Goal: Use online tool/utility: Utilize a website feature to perform a specific function

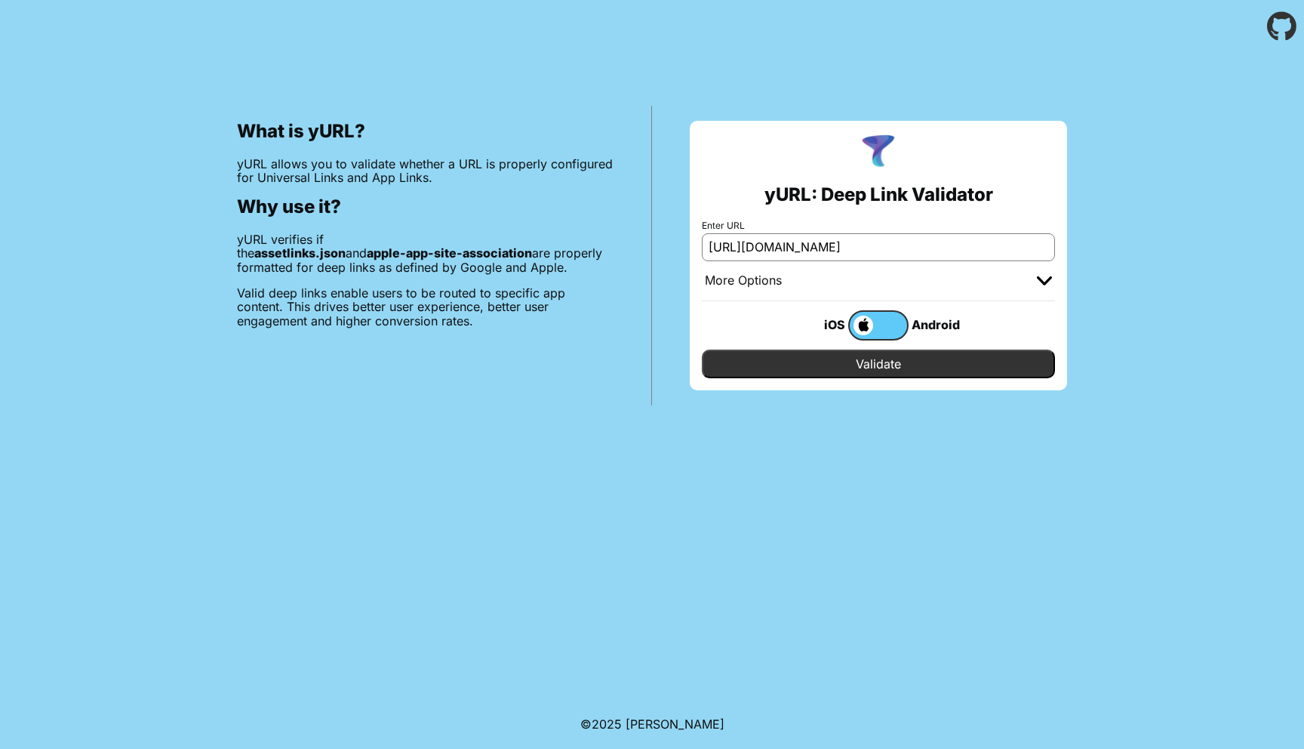
click at [888, 335] on label at bounding box center [878, 325] width 60 height 30
click at [0, 0] on input "checkbox" at bounding box center [0, 0] width 0 height 0
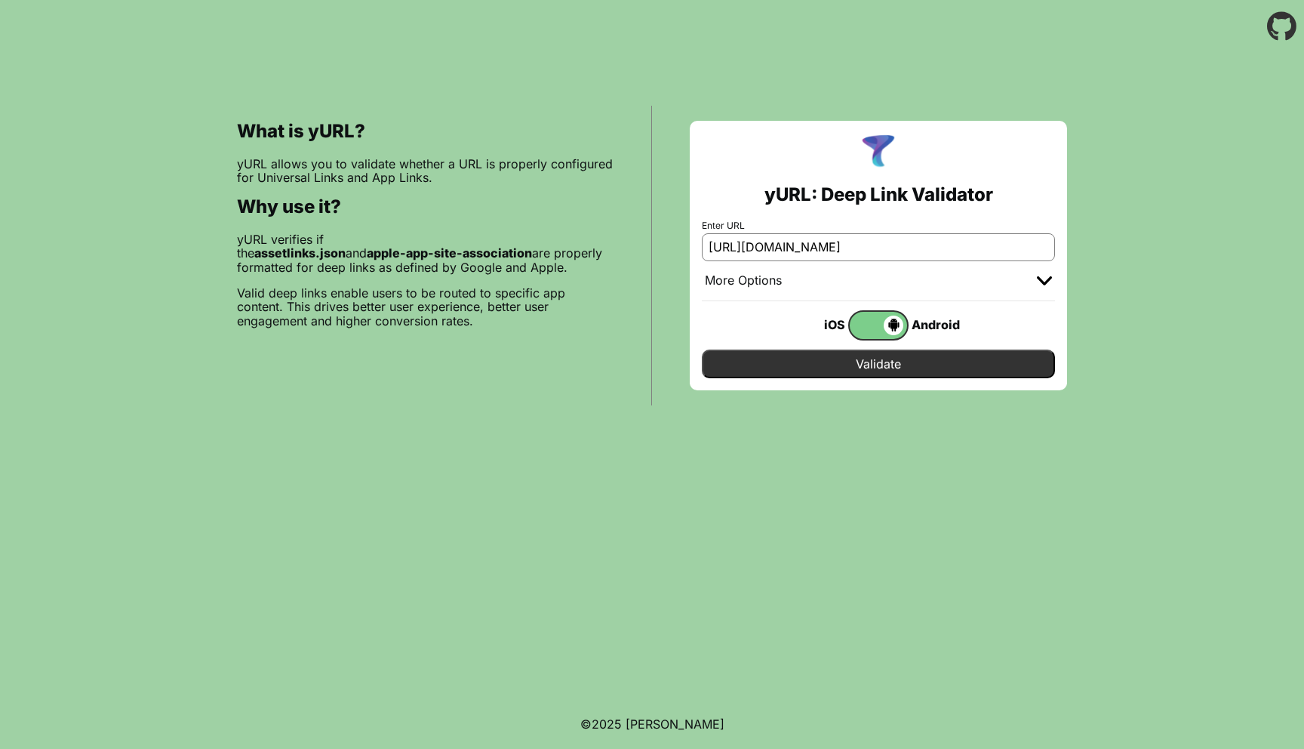
click at [868, 327] on span at bounding box center [877, 325] width 54 height 20
click at [0, 0] on input "checkbox" at bounding box center [0, 0] width 0 height 0
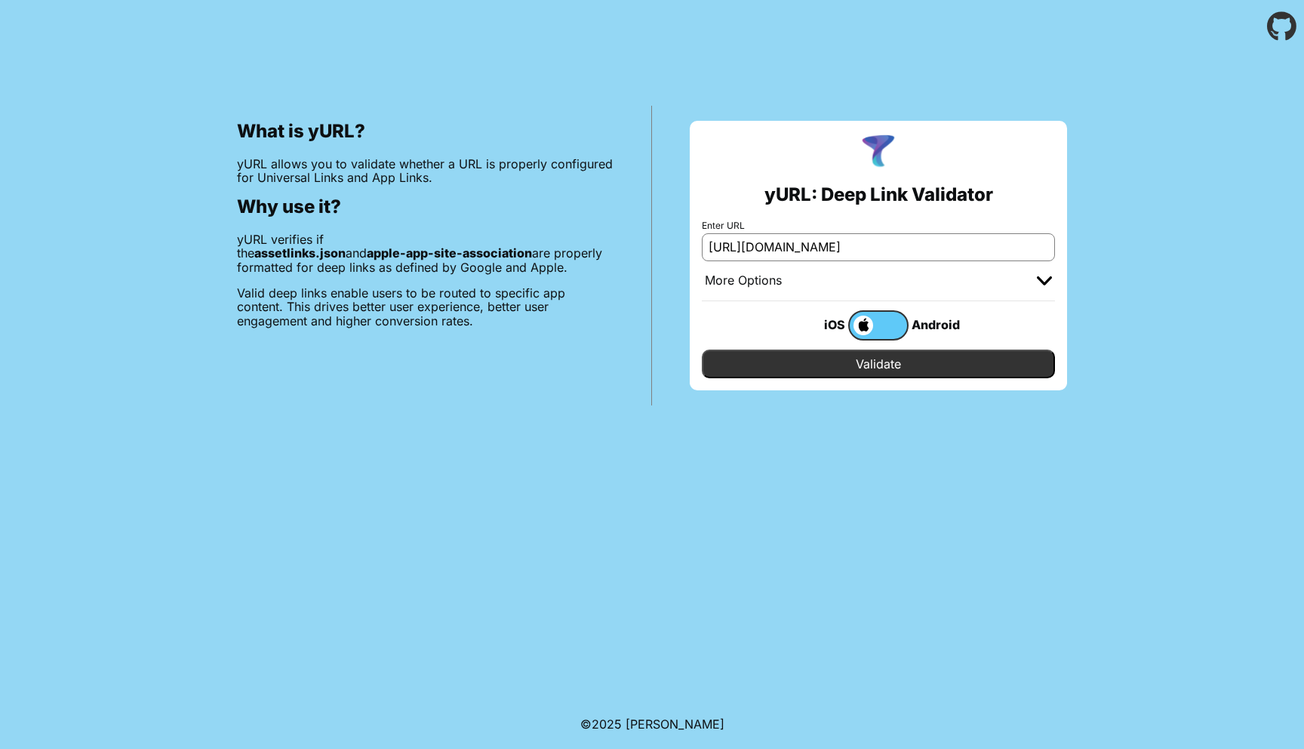
click at [868, 327] on span at bounding box center [861, 325] width 23 height 20
click at [0, 0] on input "checkbox" at bounding box center [0, 0] width 0 height 0
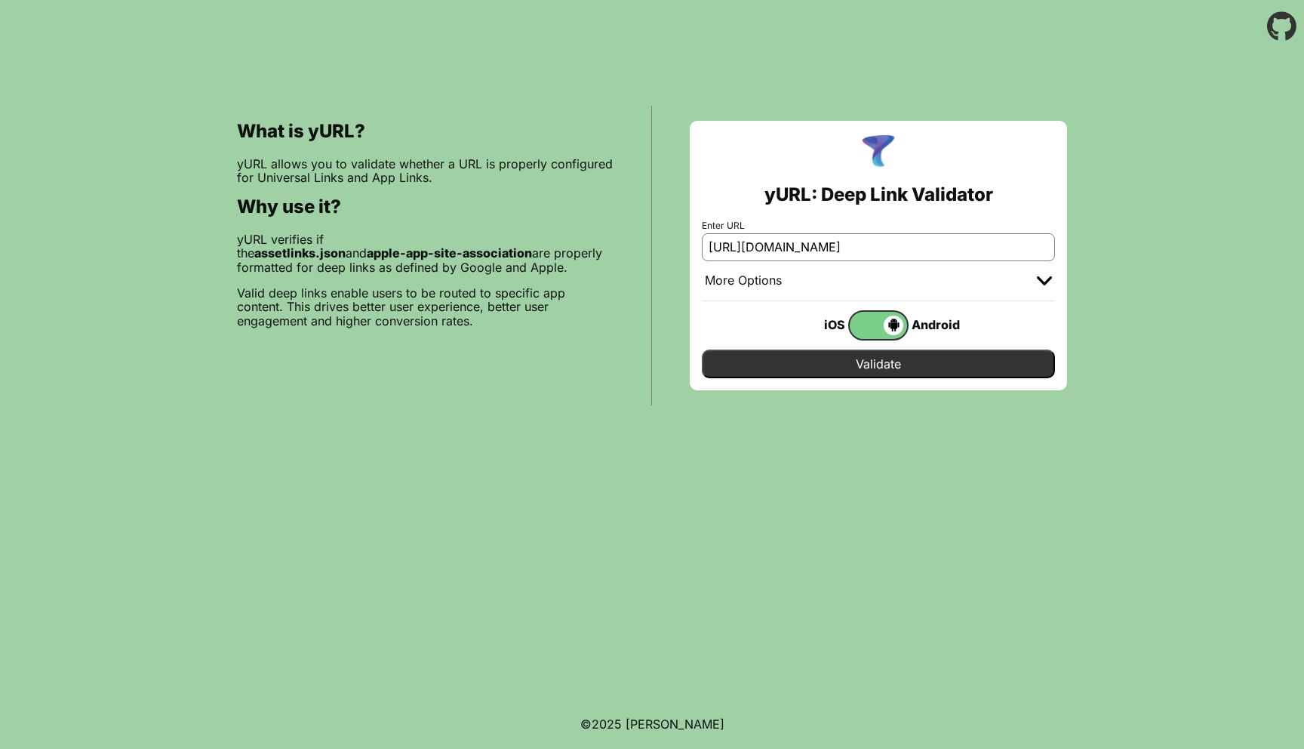
click at [1044, 272] on div "More Options" at bounding box center [878, 281] width 353 height 40
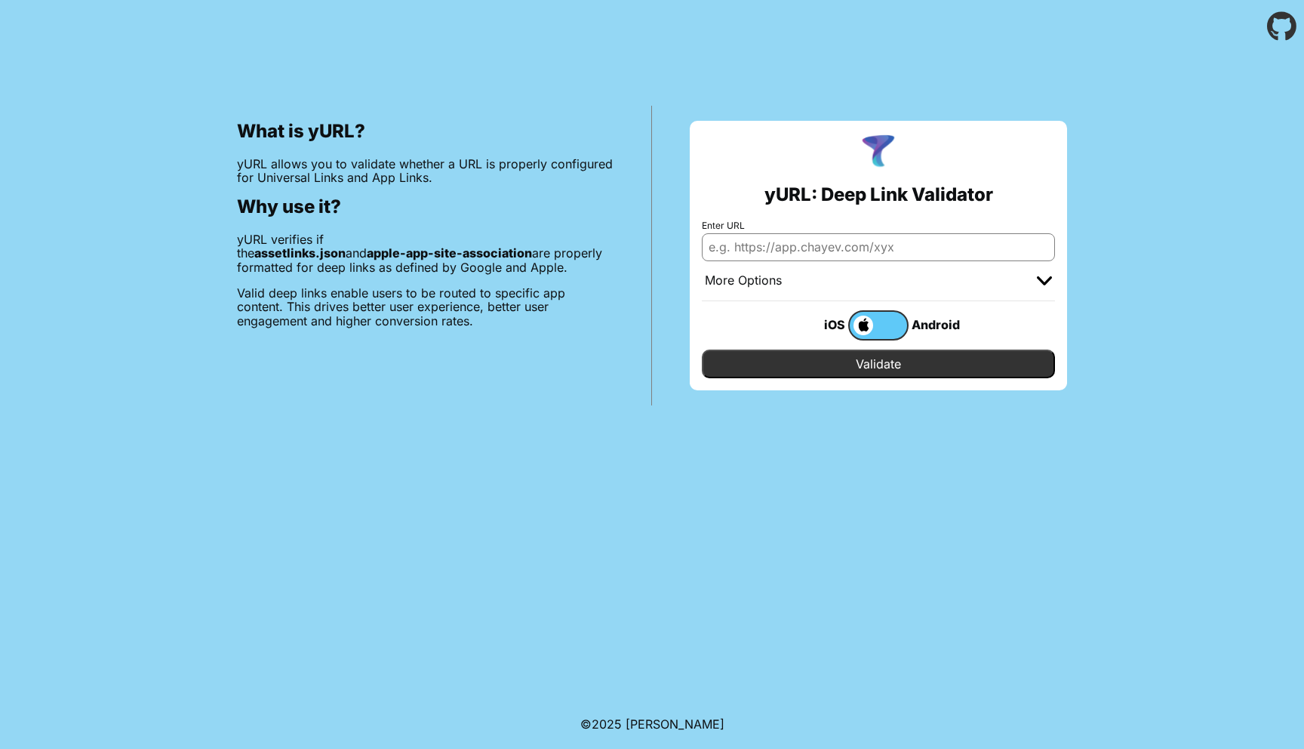
click at [877, 247] on input "Enter URL" at bounding box center [878, 246] width 353 height 27
click at [1174, 189] on div "What is yURL? yURL allows you to validate whether a URL is properly configured …" at bounding box center [652, 229] width 1304 height 352
